Goal: Task Accomplishment & Management: Complete application form

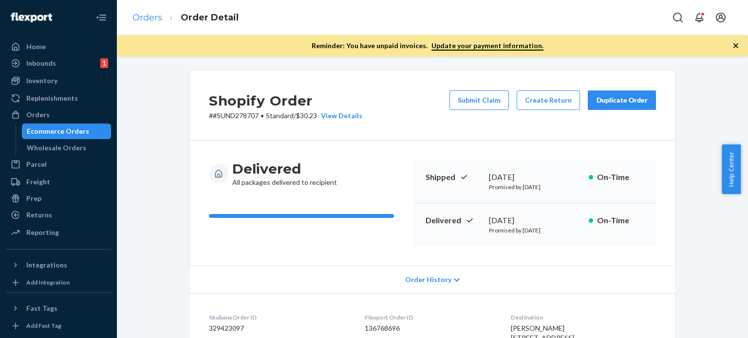
scroll to position [503, 0]
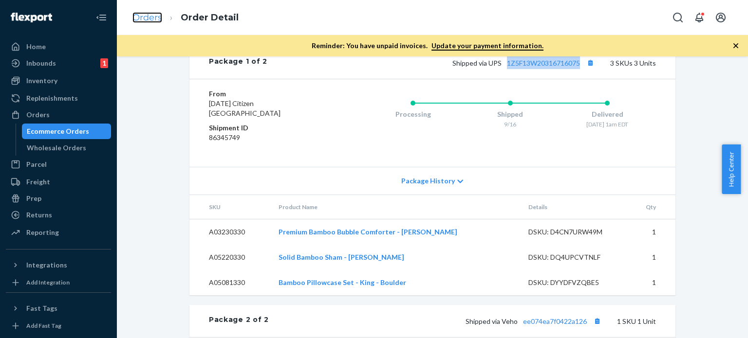
click at [139, 19] on link "Orders" at bounding box center [147, 17] width 30 height 11
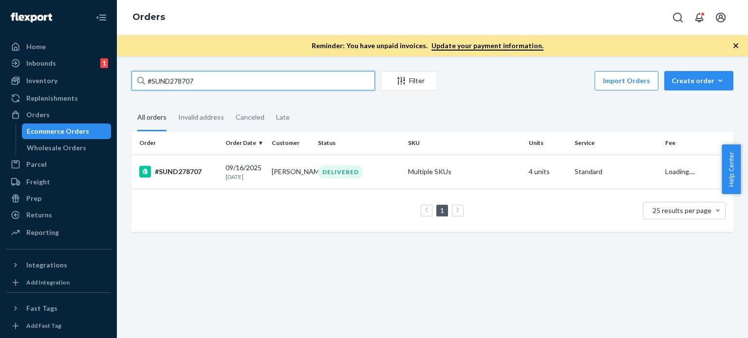
click at [127, 81] on div "#SUND278707 Filter Import Orders Create order Ecommerce order Removal order All…" at bounding box center [432, 156] width 616 height 171
click at [201, 80] on input "#SUND278707" at bounding box center [252, 80] width 243 height 19
drag, startPoint x: 201, startPoint y: 80, endPoint x: 144, endPoint y: 81, distance: 56.5
click at [144, 81] on div "#SUND278707" at bounding box center [252, 80] width 243 height 19
click at [144, 81] on input "#SUND278707" at bounding box center [252, 80] width 243 height 19
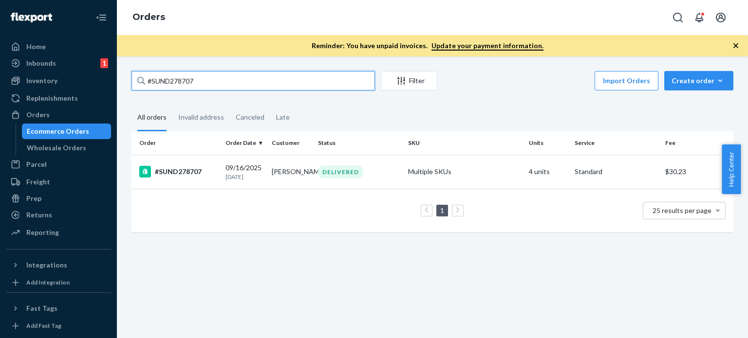
paste input "7942"
type input "#SUND277942"
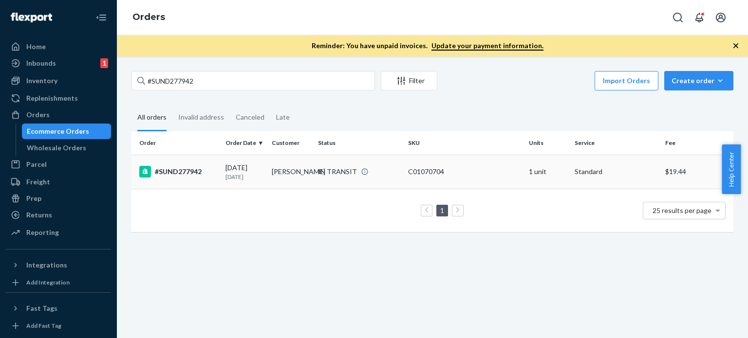
click at [281, 167] on td "[PERSON_NAME]" at bounding box center [291, 172] width 46 height 34
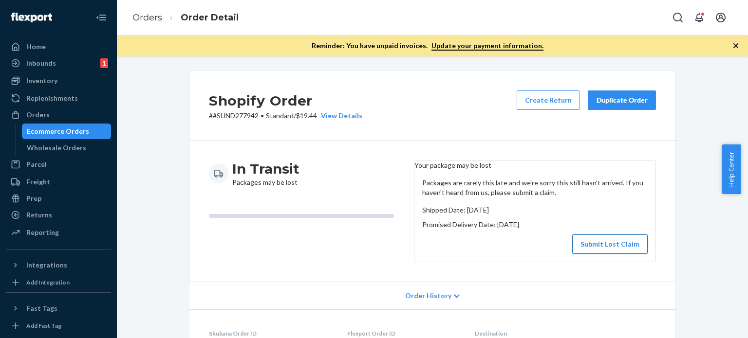
click at [619, 251] on button "Submit Lost Claim" at bounding box center [609, 244] width 75 height 19
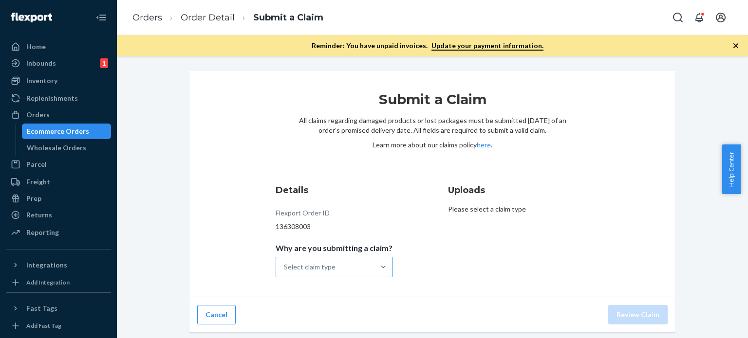
click at [348, 269] on div "Select claim type" at bounding box center [325, 267] width 98 height 19
click at [285, 269] on input "Why are you submitting a claim? Select claim type" at bounding box center [284, 267] width 1 height 10
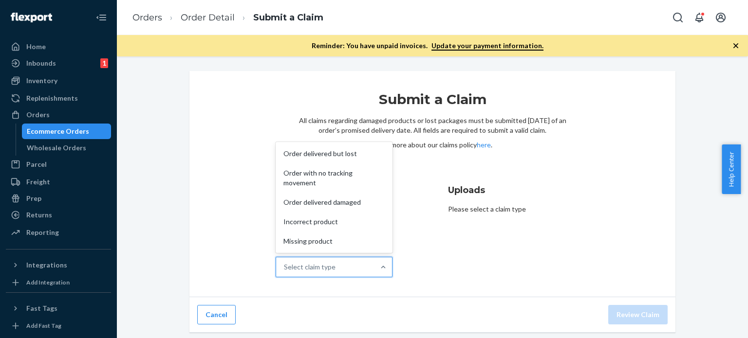
click at [333, 172] on div "Order with no tracking movement" at bounding box center [334, 178] width 113 height 29
click at [285, 262] on input "Why are you submitting a claim? option Order with no tracking movement focused,…" at bounding box center [284, 267] width 1 height 10
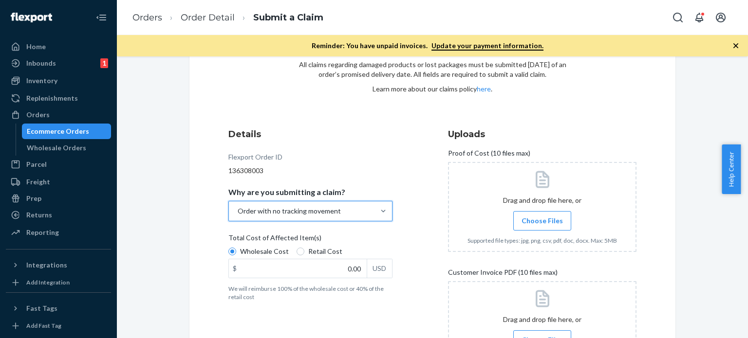
scroll to position [146, 0]
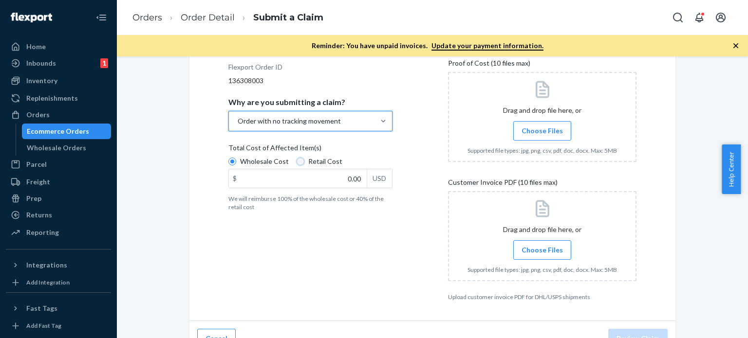
click at [297, 161] on input "Retail Cost" at bounding box center [301, 162] width 8 height 8
radio input "true"
radio input "false"
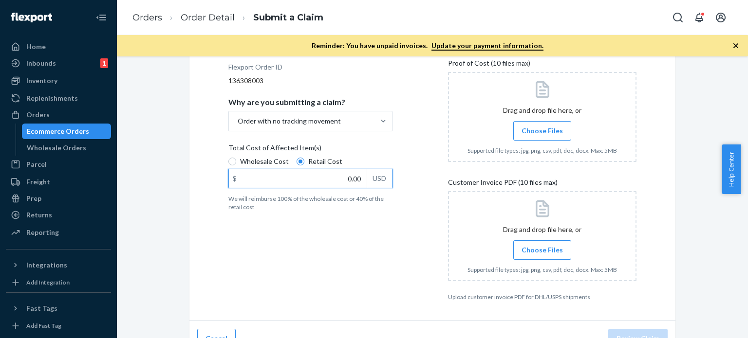
drag, startPoint x: 341, startPoint y: 179, endPoint x: 366, endPoint y: 181, distance: 25.4
click at [366, 181] on div "$ 0.00 USD" at bounding box center [310, 178] width 164 height 19
type input "72.50"
click at [543, 132] on span "Choose Files" at bounding box center [542, 131] width 41 height 10
click at [542, 132] on input "Choose Files" at bounding box center [542, 131] width 0 height 11
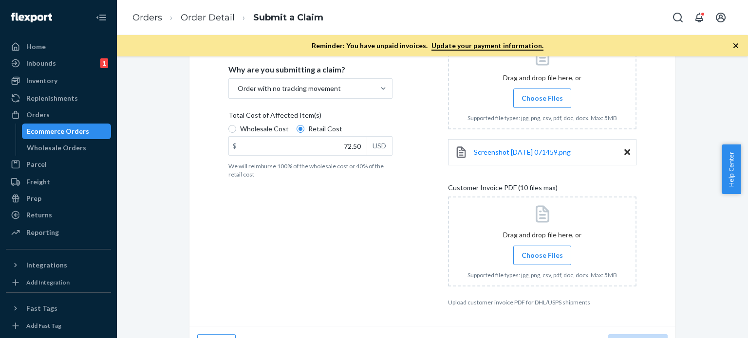
scroll to position [195, 0]
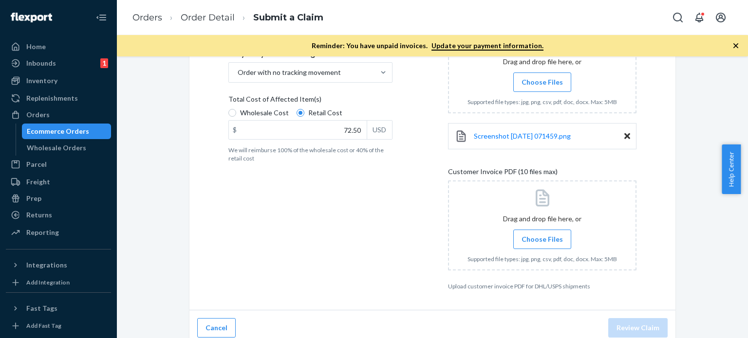
click at [536, 231] on label "Choose Files" at bounding box center [542, 239] width 58 height 19
click at [542, 234] on input "Choose Files" at bounding box center [542, 239] width 0 height 11
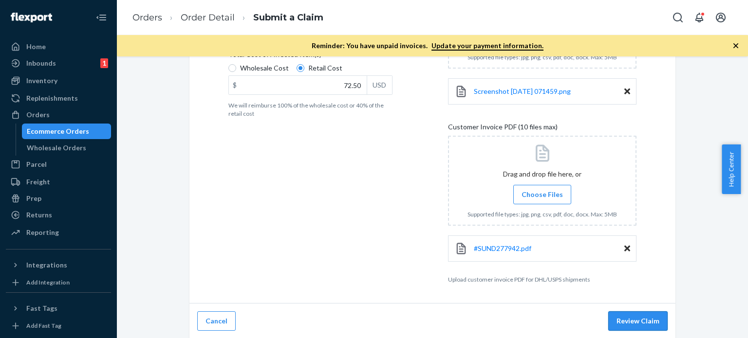
click at [636, 320] on button "Review Claim" at bounding box center [637, 321] width 59 height 19
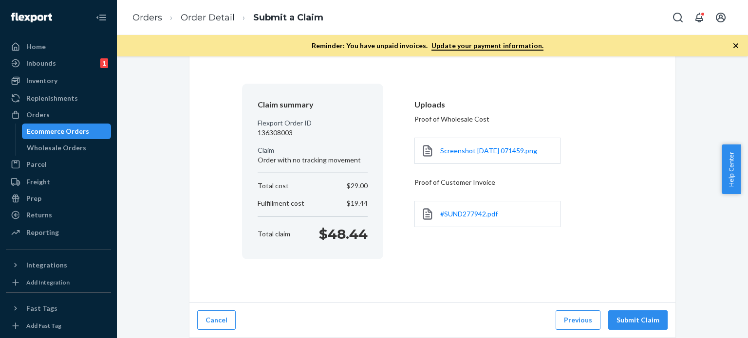
scroll to position [55, 0]
click at [636, 320] on button "Submit Claim" at bounding box center [637, 321] width 59 height 19
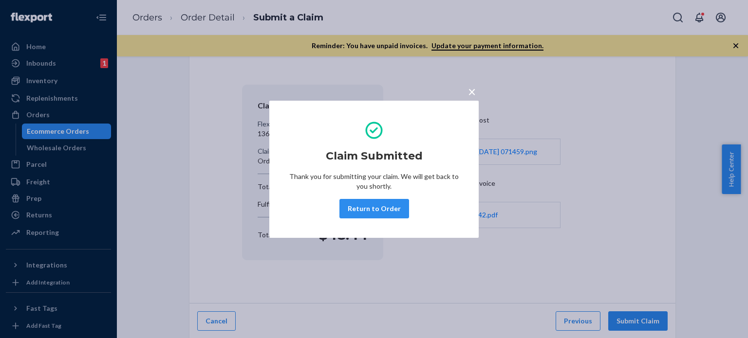
click at [382, 206] on button "Return to Order" at bounding box center [374, 208] width 70 height 19
